Goal: Find specific page/section: Find specific page/section

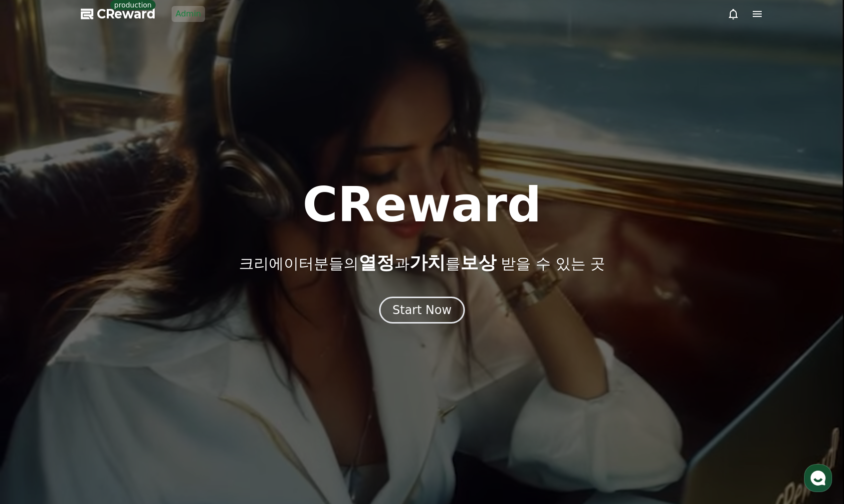
click at [186, 8] on link "Admin" at bounding box center [187, 14] width 33 height 16
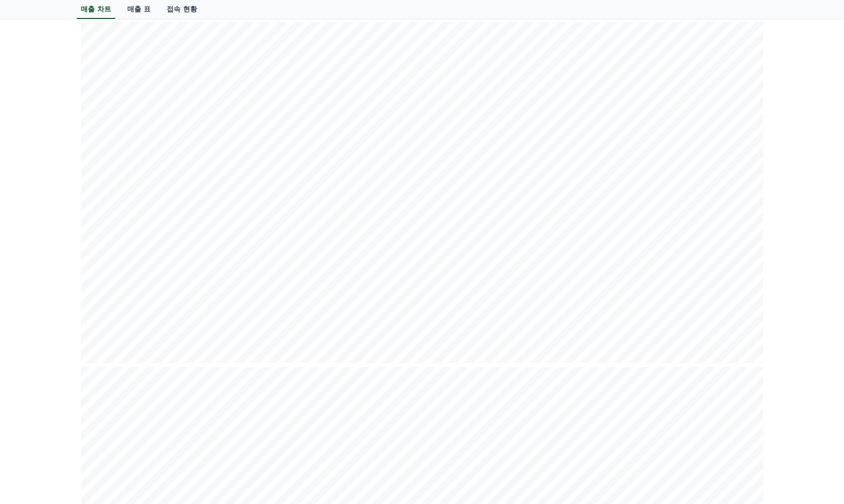
scroll to position [0, 0]
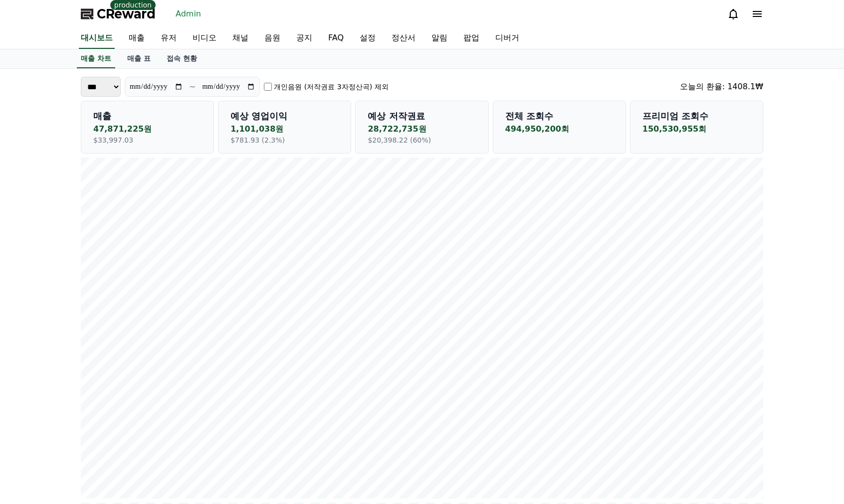
click at [139, 56] on link "매출 표" at bounding box center [138, 58] width 39 height 19
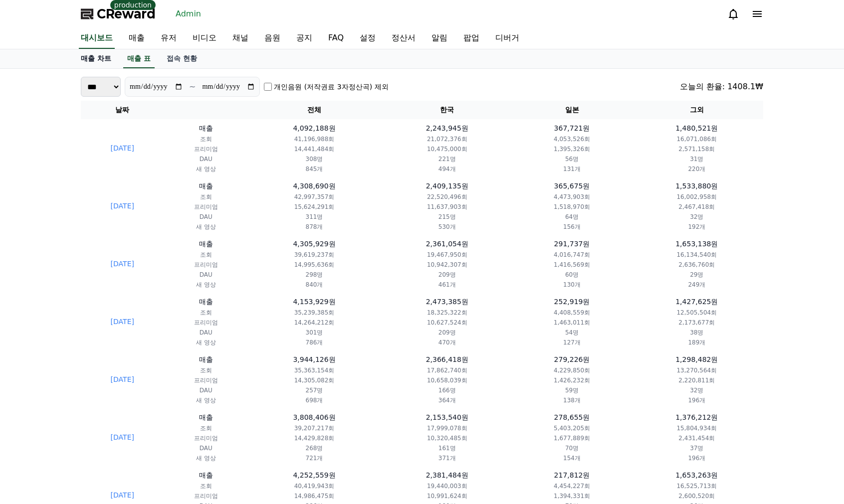
click at [86, 63] on link "매출 차트" at bounding box center [96, 58] width 46 height 19
